Goal: Transaction & Acquisition: Purchase product/service

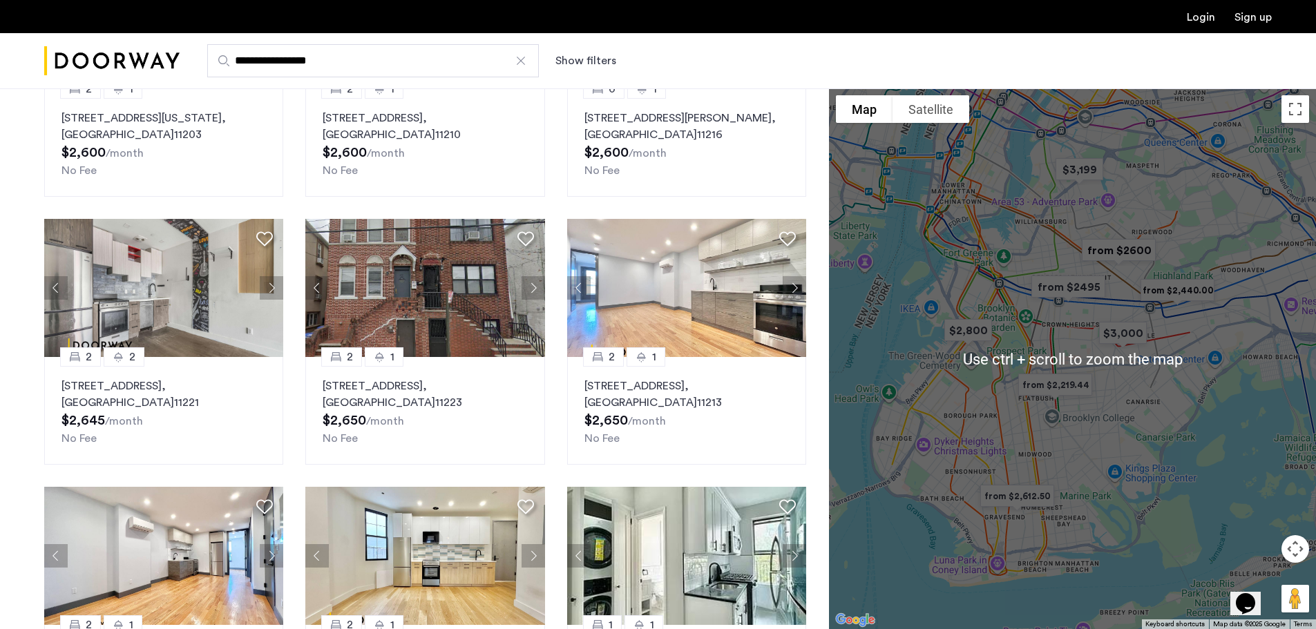
scroll to position [553, 0]
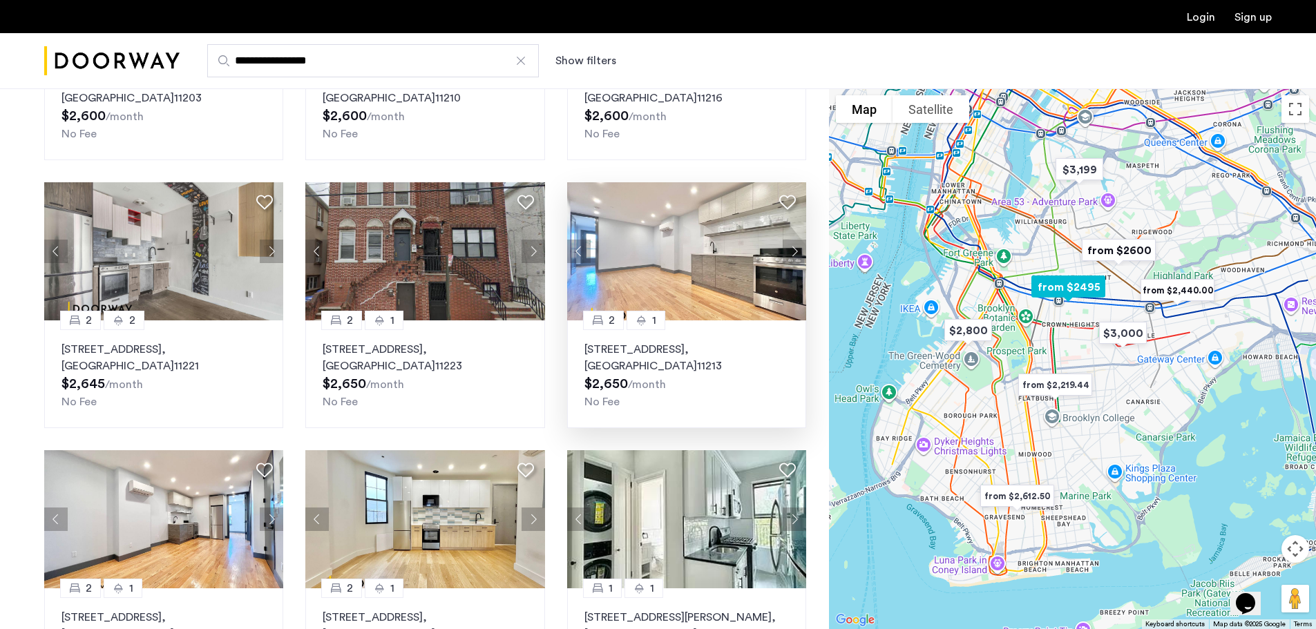
click at [797, 249] on button "Next apartment" at bounding box center [794, 251] width 23 height 23
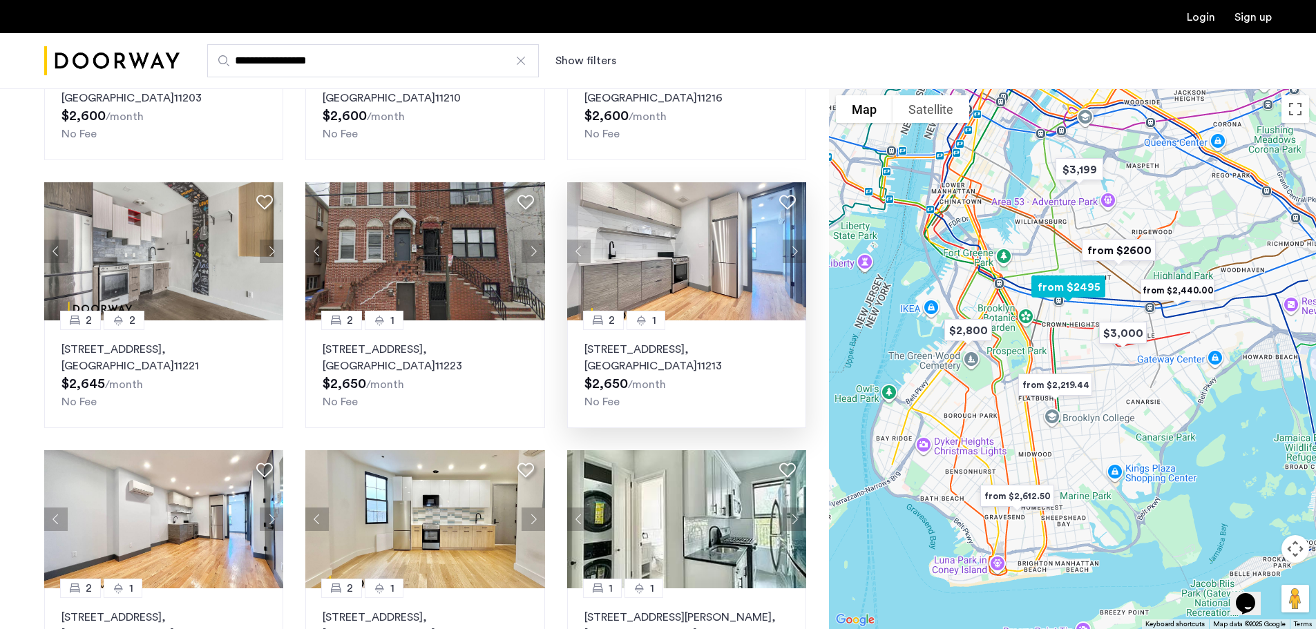
click at [797, 249] on button "Next apartment" at bounding box center [794, 251] width 23 height 23
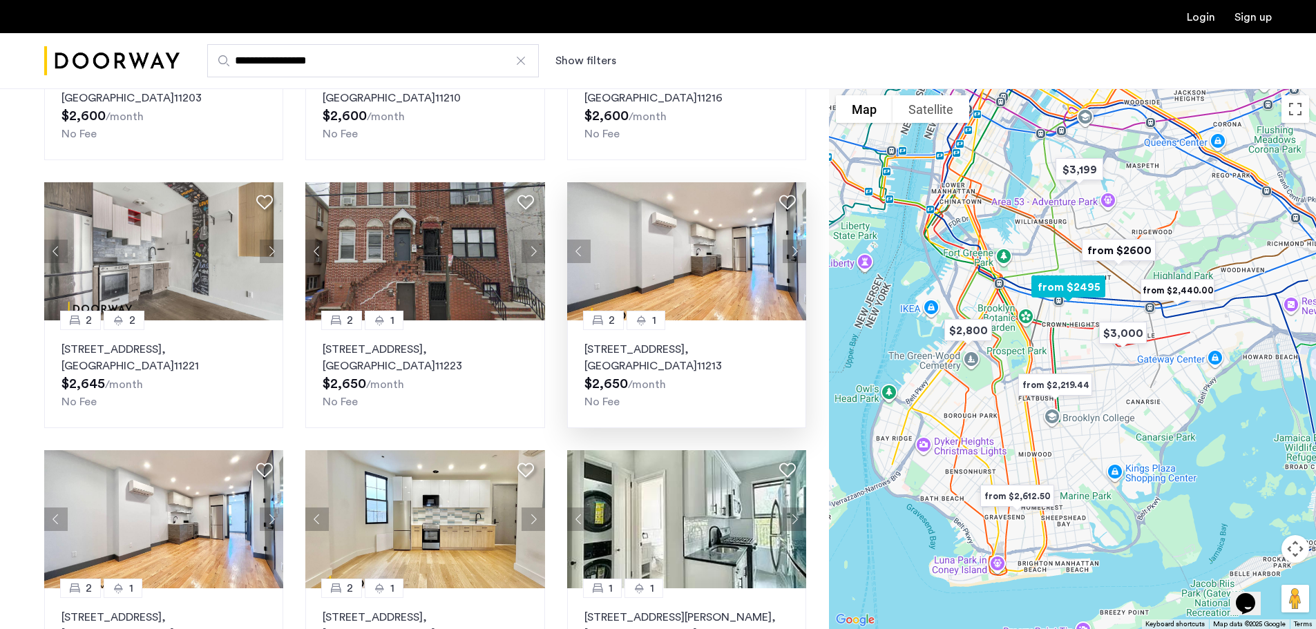
click at [797, 249] on button "Next apartment" at bounding box center [794, 251] width 23 height 23
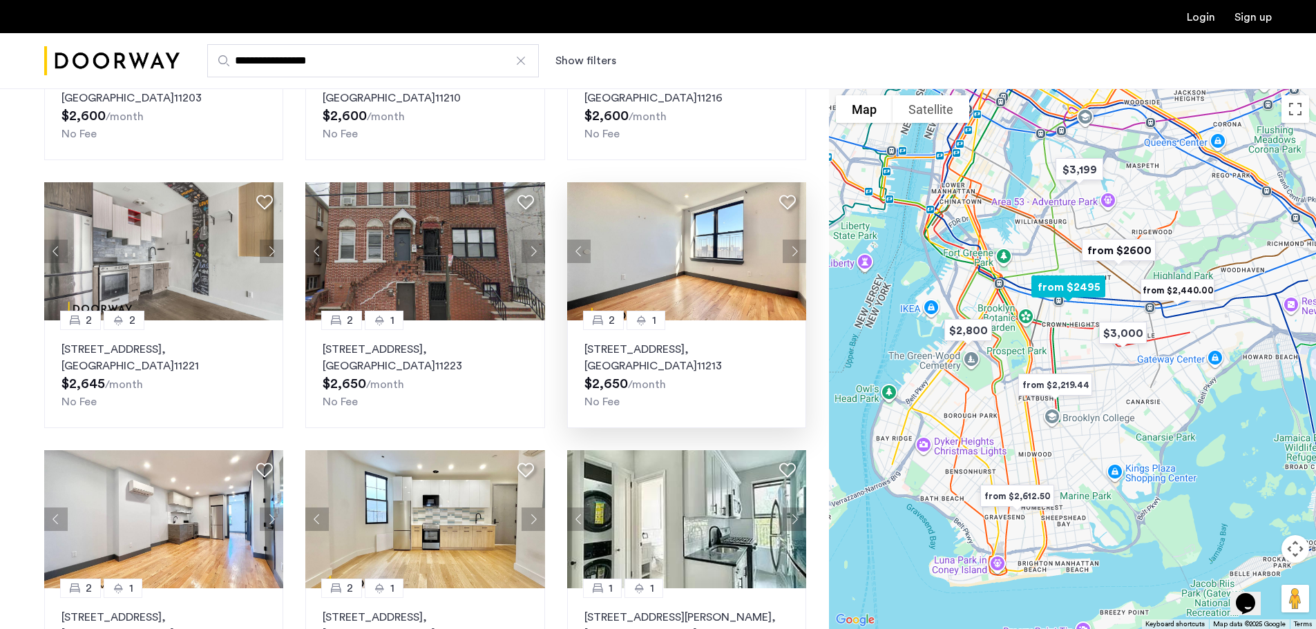
click at [797, 249] on button "Next apartment" at bounding box center [794, 251] width 23 height 23
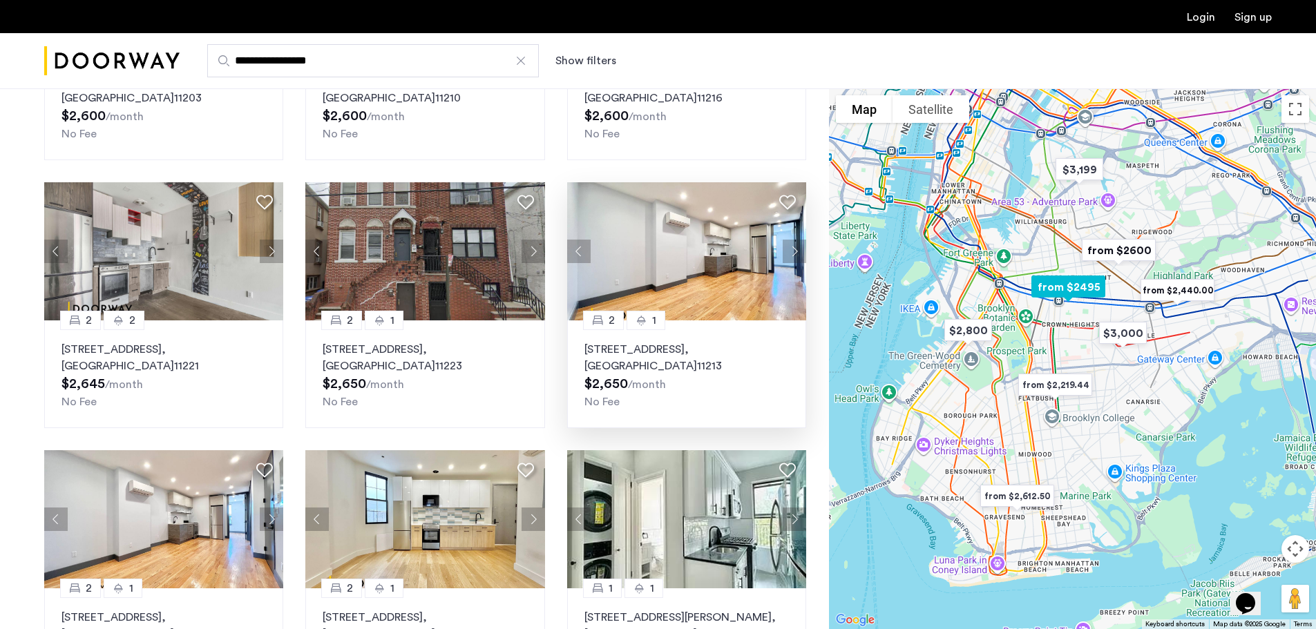
click at [796, 246] on button "Next apartment" at bounding box center [794, 251] width 23 height 23
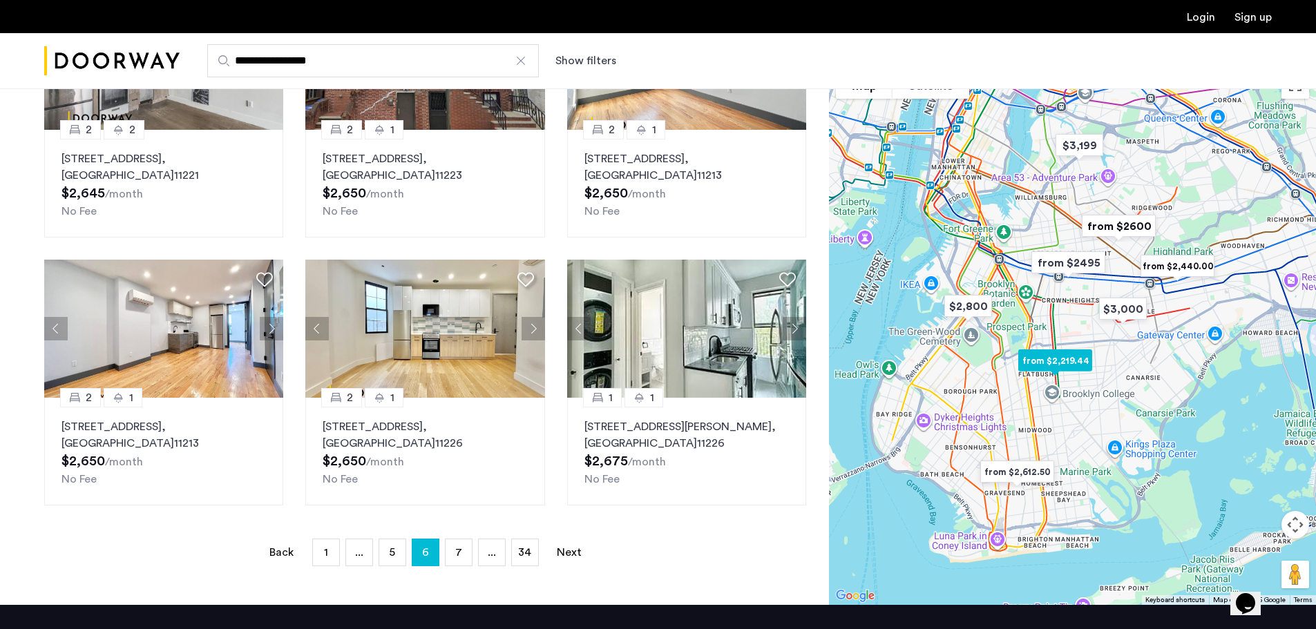
scroll to position [760, 0]
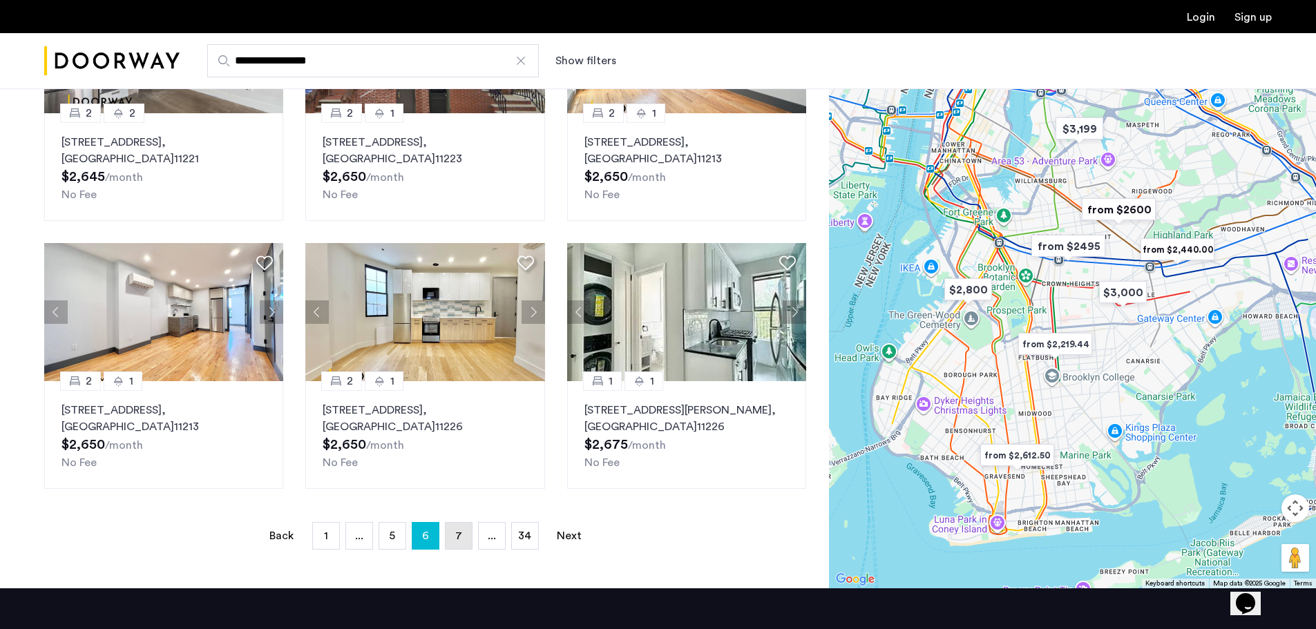
click at [466, 393] on link "page 7" at bounding box center [459, 536] width 26 height 26
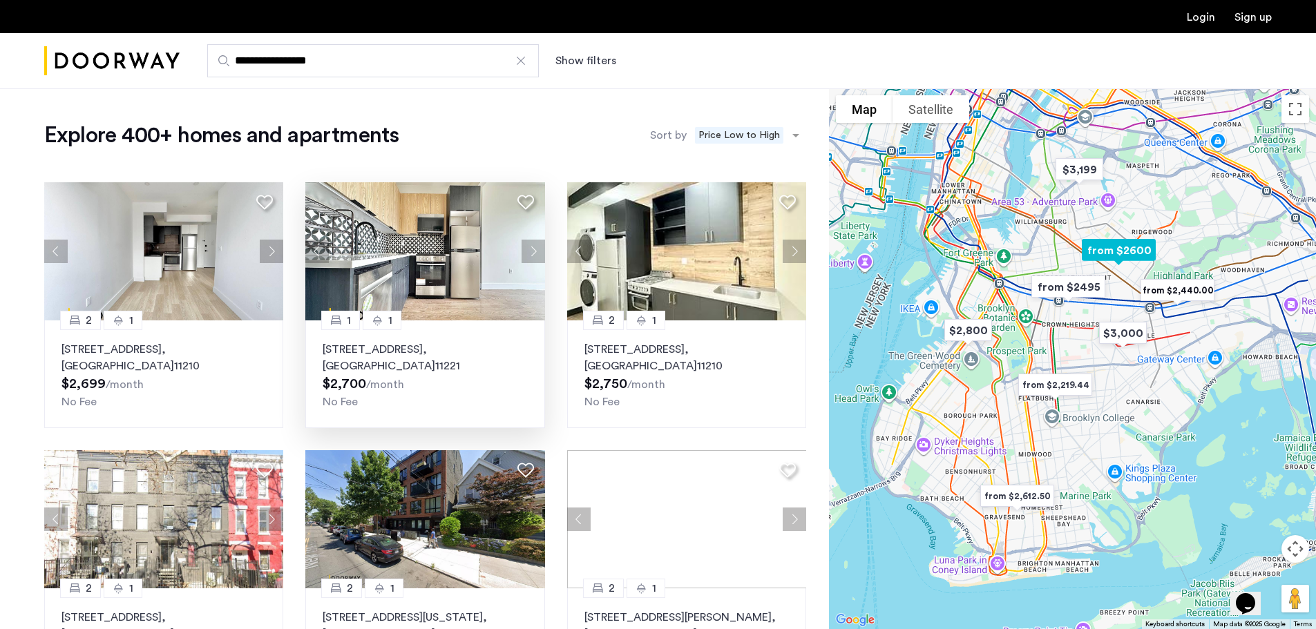
click at [533, 250] on button "Next apartment" at bounding box center [533, 251] width 23 height 23
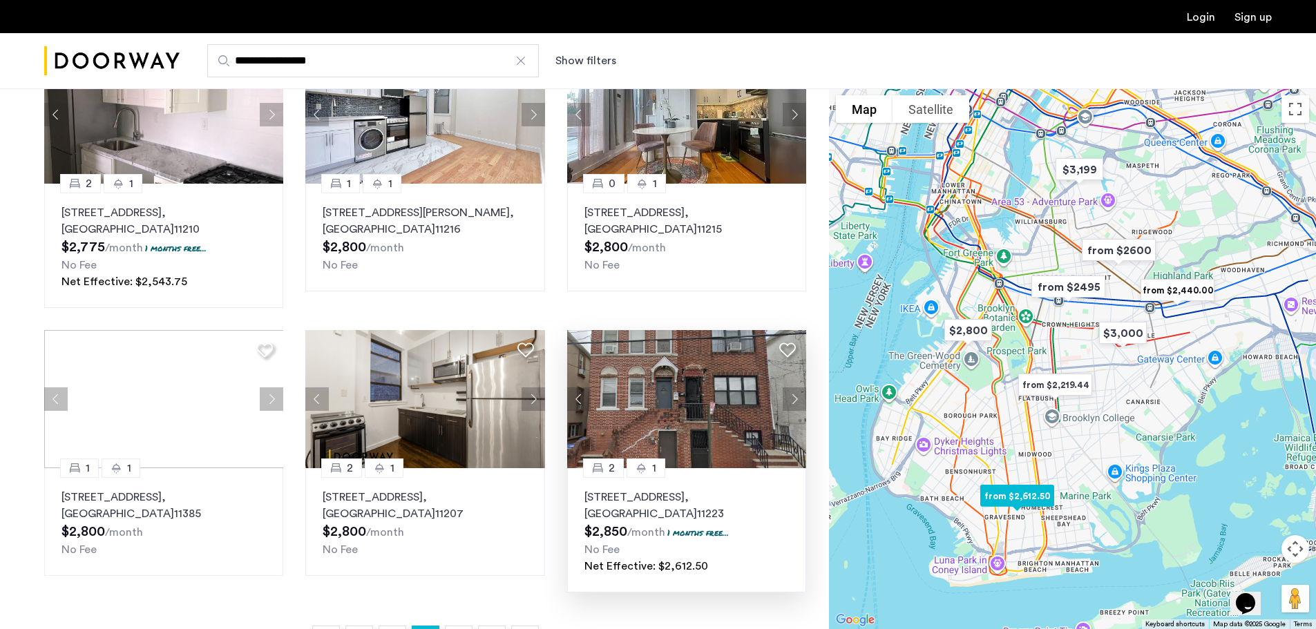
scroll to position [691, 0]
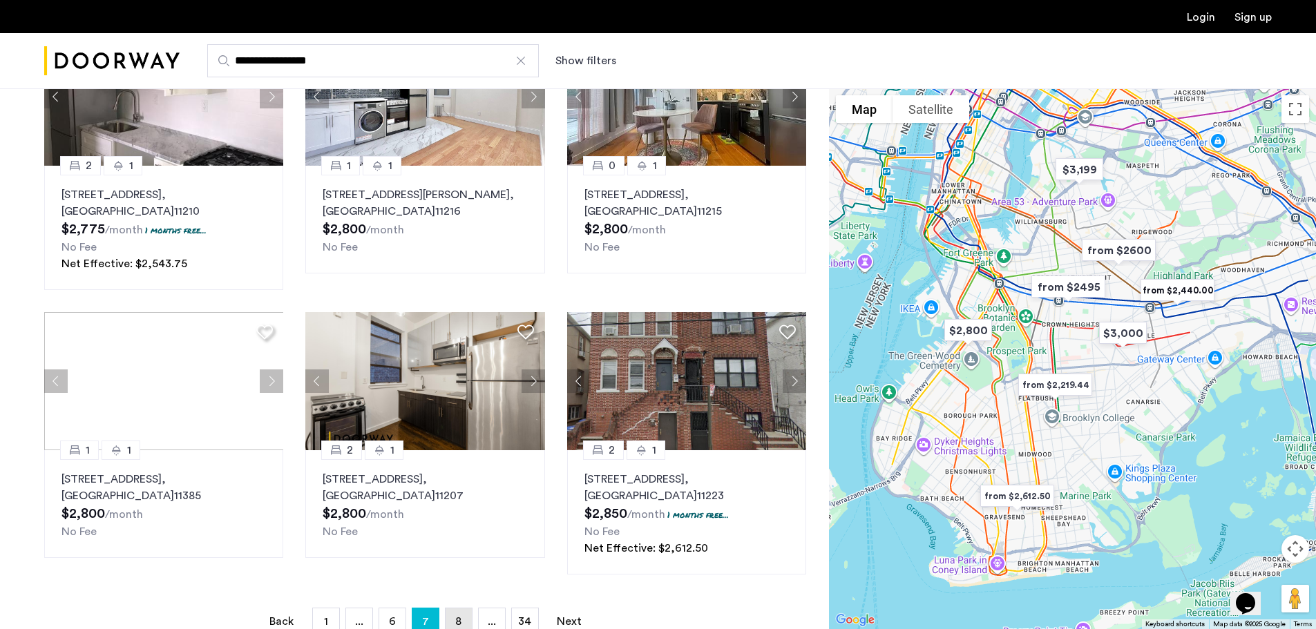
click at [460, 393] on span "8" at bounding box center [458, 621] width 6 height 11
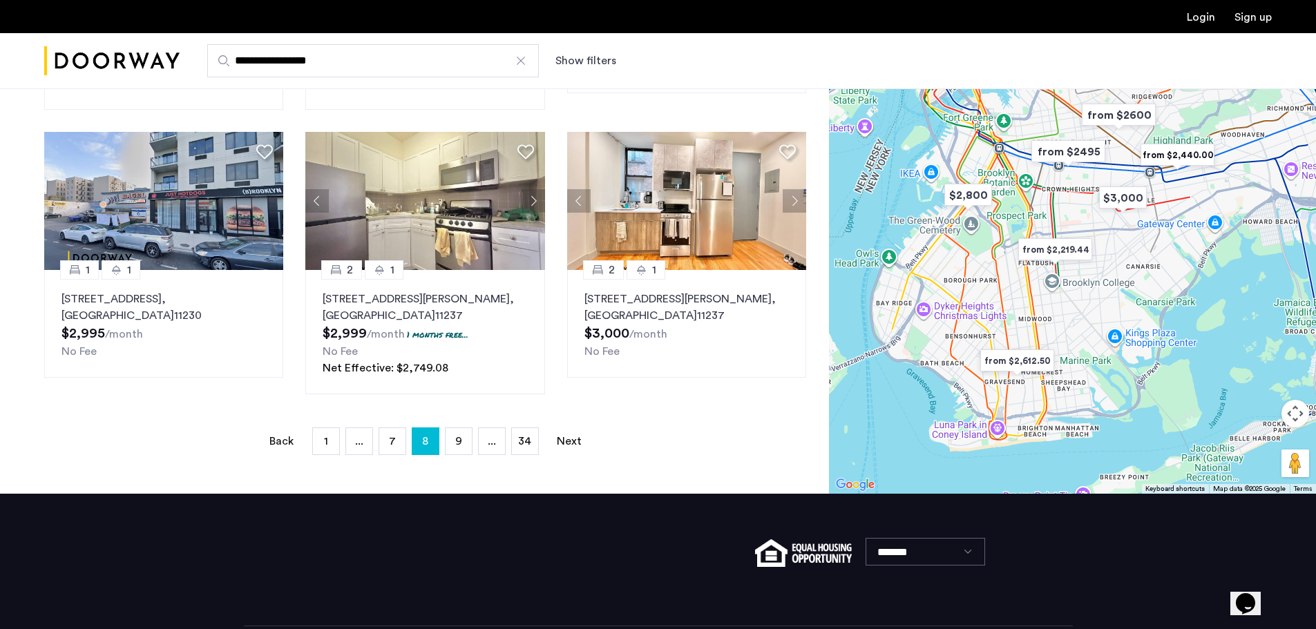
scroll to position [954, 0]
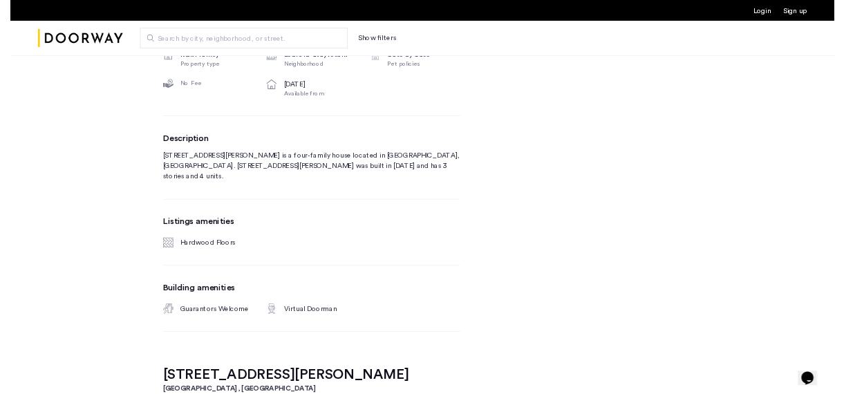
scroll to position [622, 0]
